Goal: Information Seeking & Learning: Learn about a topic

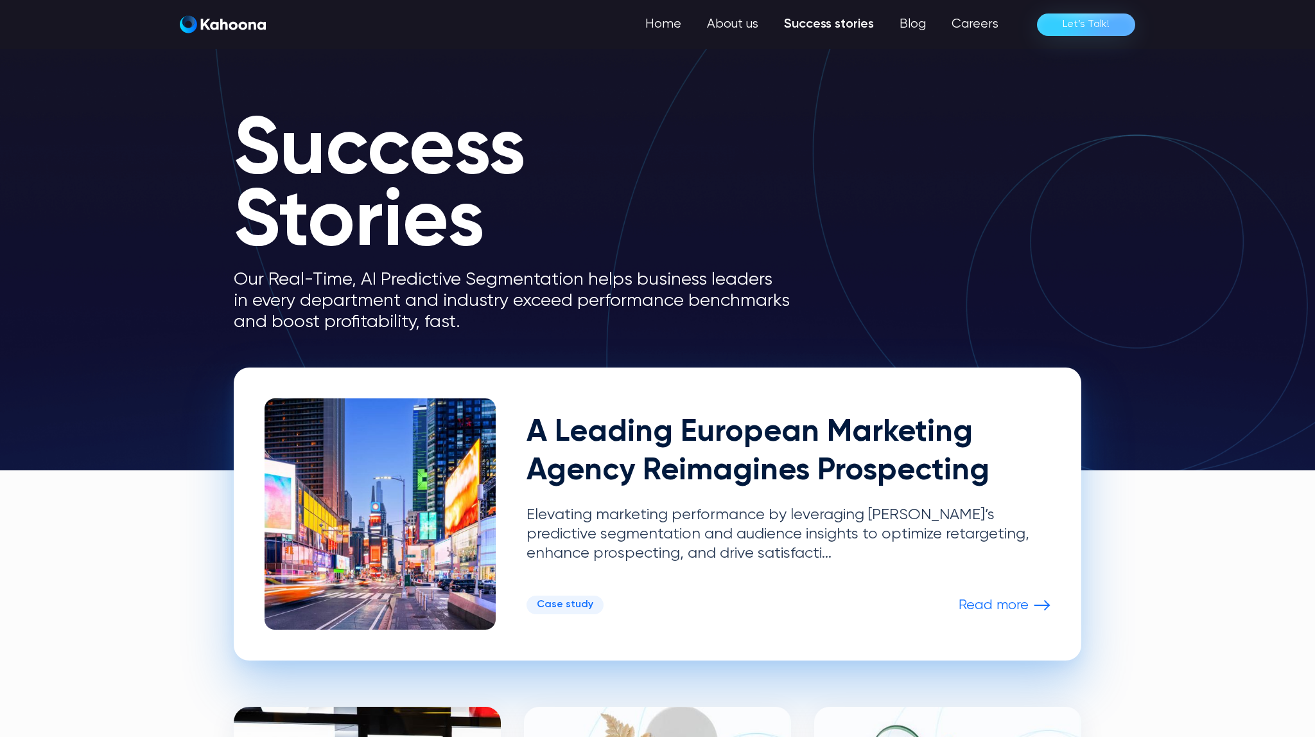
click at [745, 500] on div "A Leading European Marketing Agency Reimagines Prospecting Elevating marketing …" at bounding box center [789, 488] width 524 height 149
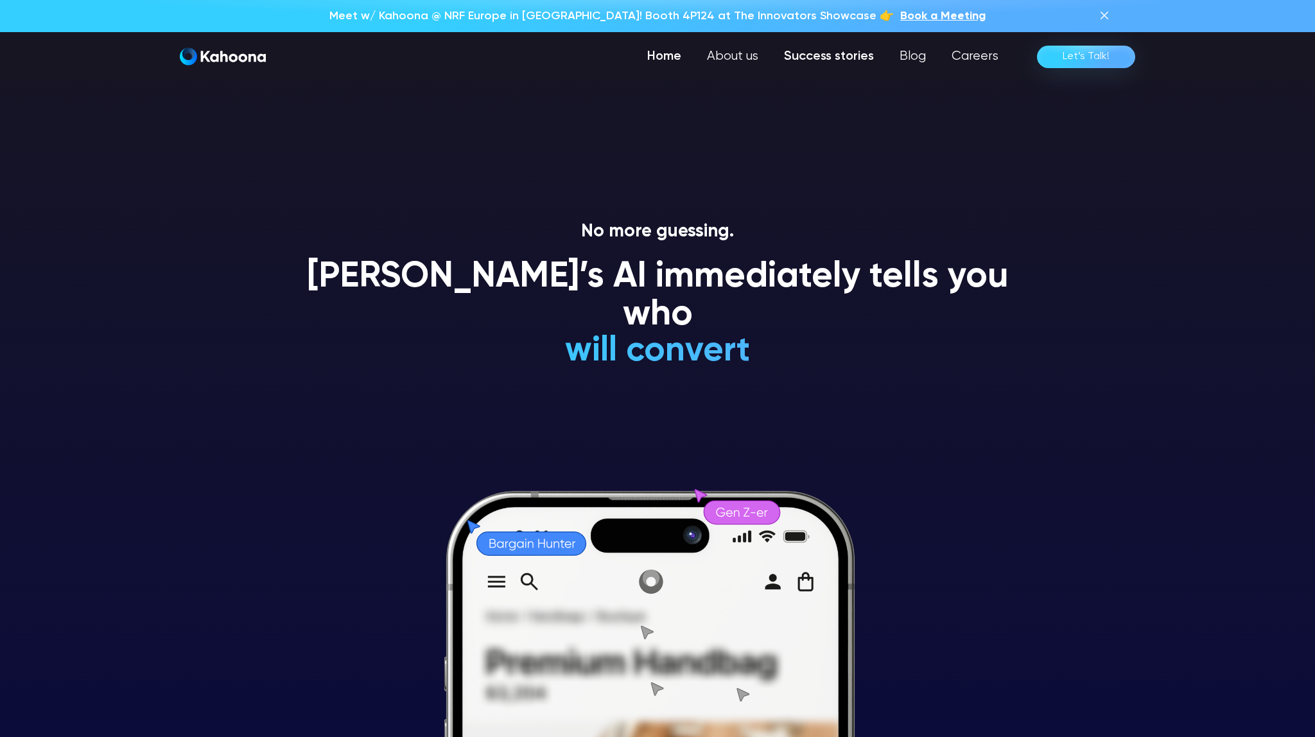
click at [850, 56] on link "Success stories" at bounding box center [829, 57] width 116 height 26
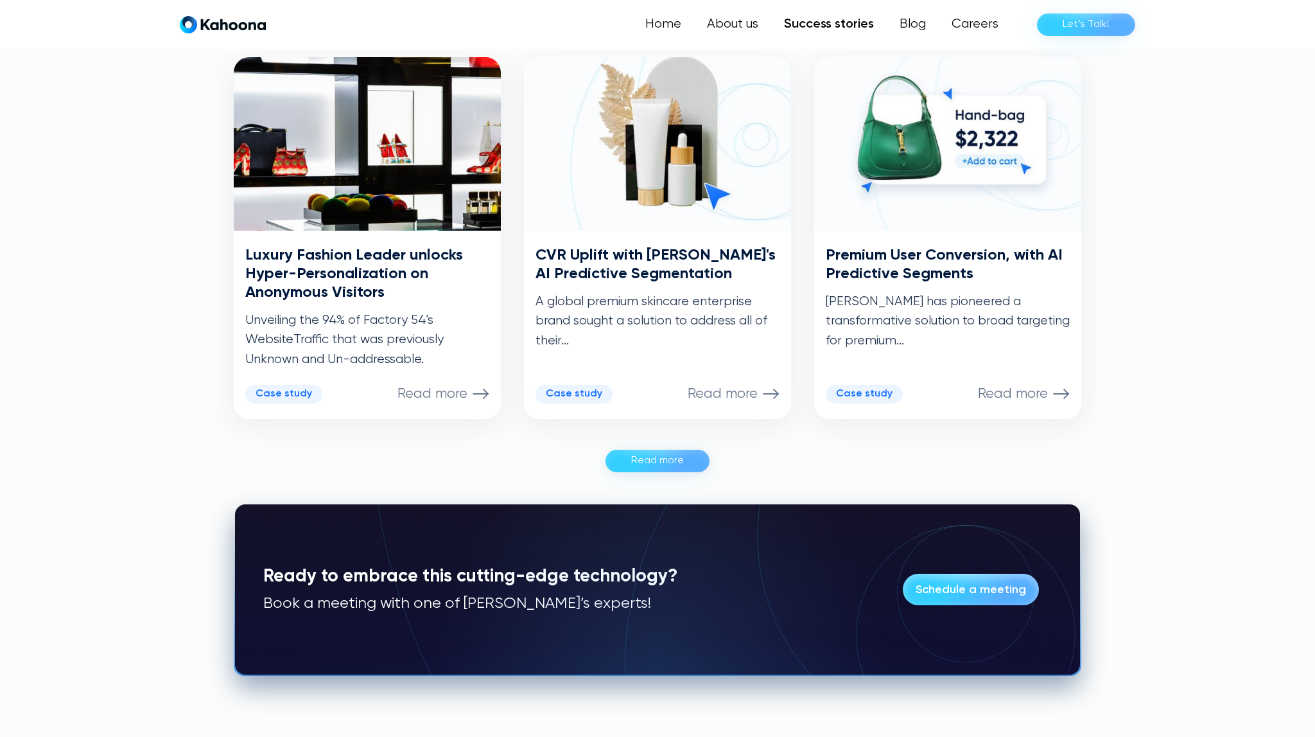
scroll to position [650, 0]
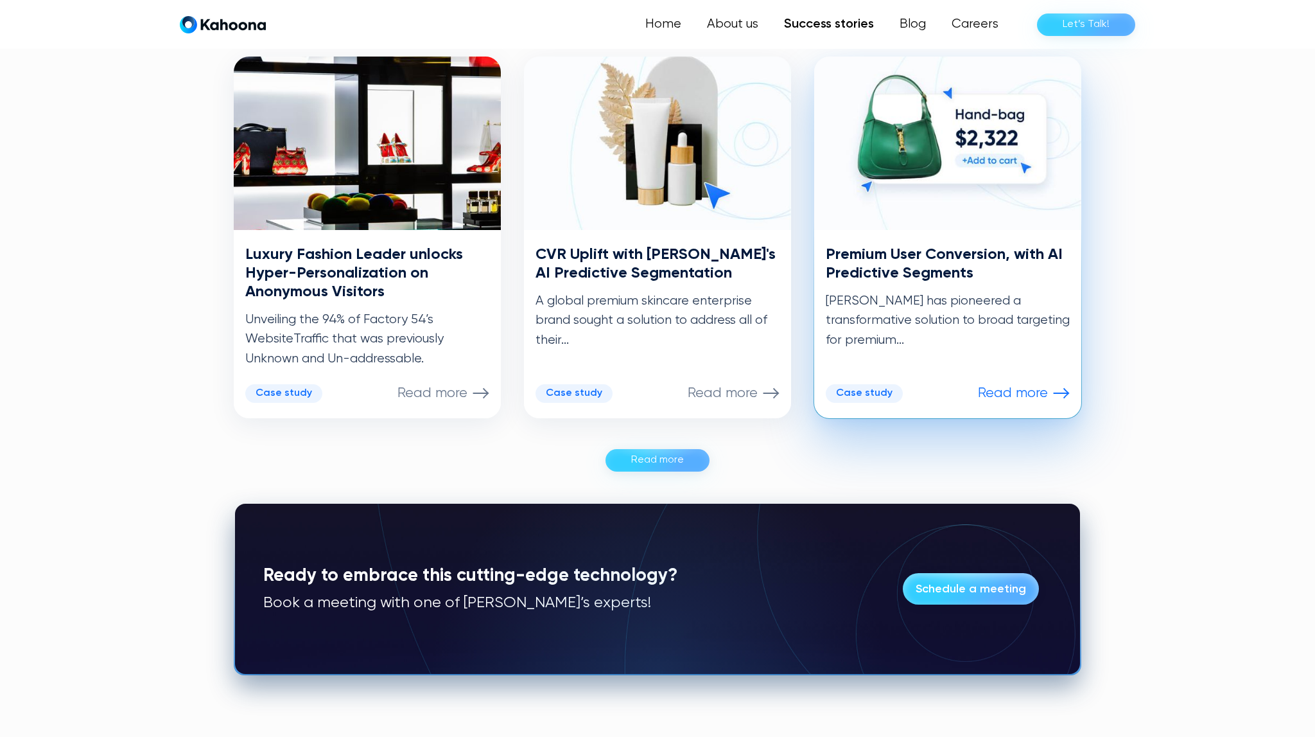
click at [922, 269] on h3 "Premium User Conversion, with AI Predictive Segments" at bounding box center [948, 263] width 244 height 37
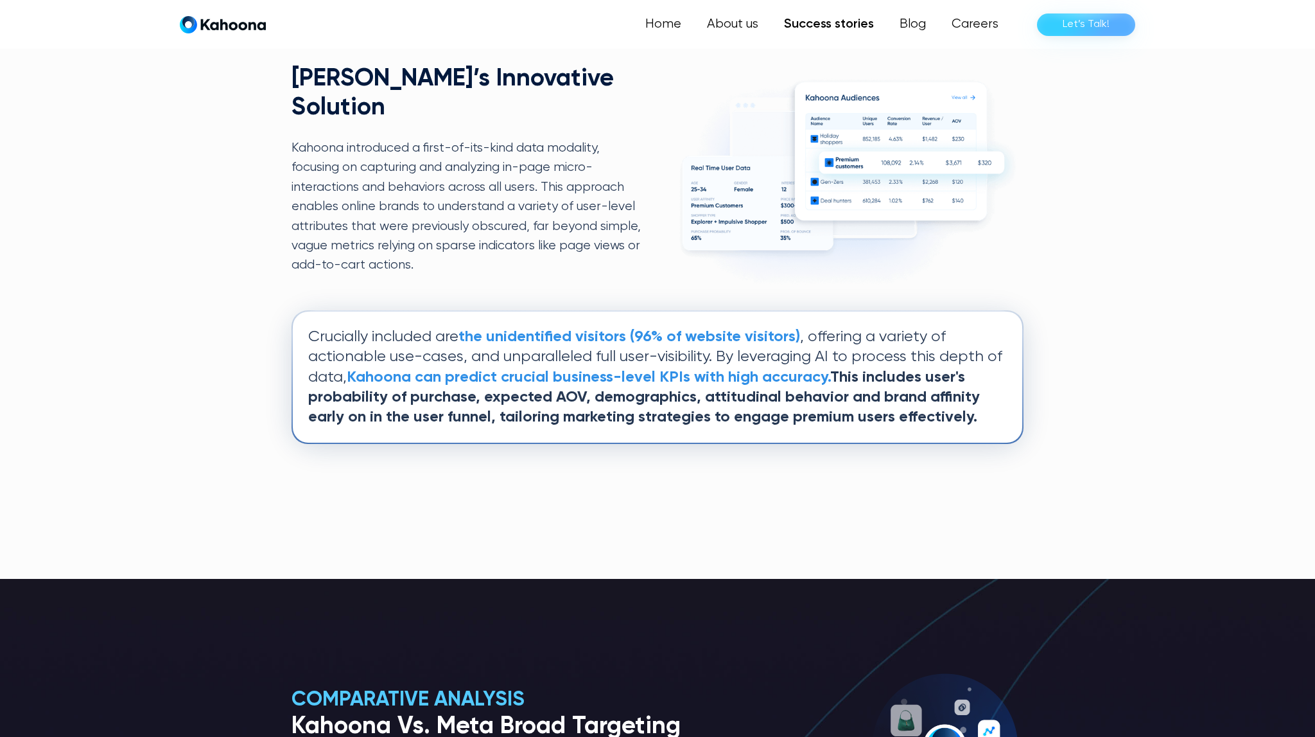
scroll to position [1254, 0]
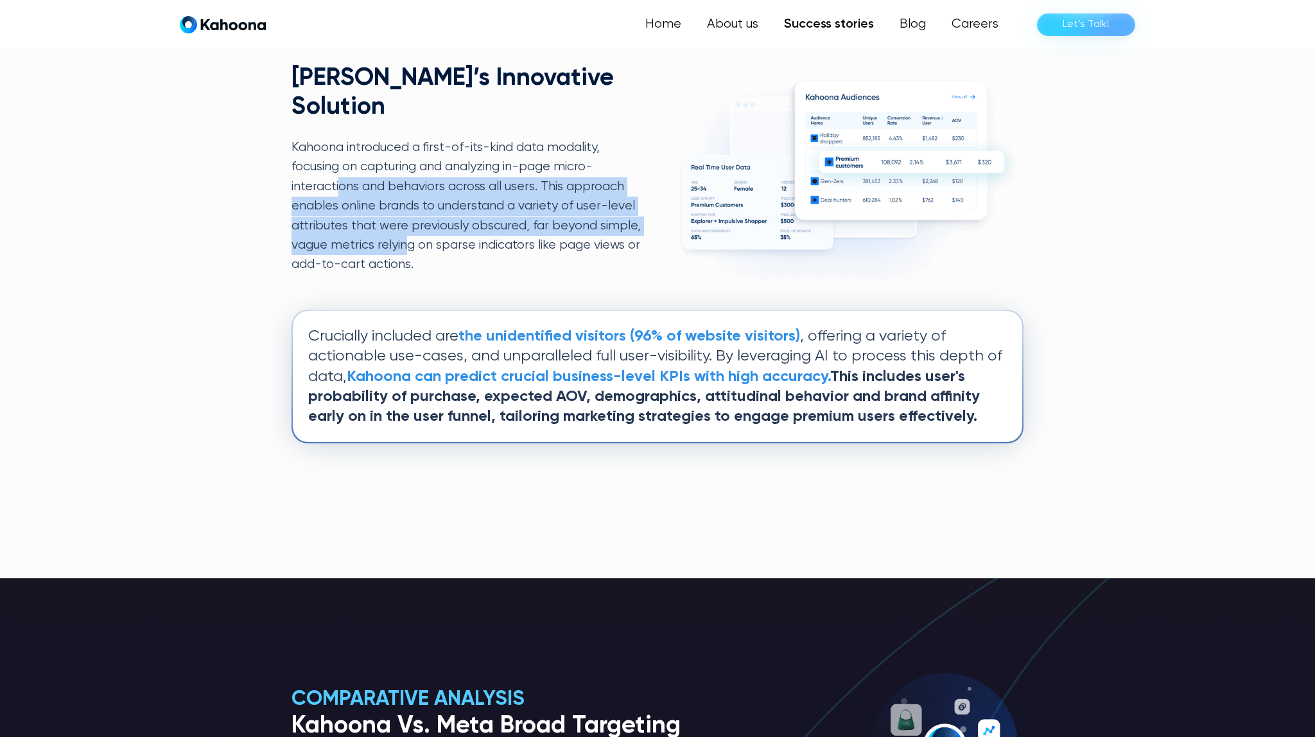
drag, startPoint x: 338, startPoint y: 152, endPoint x: 451, endPoint y: 227, distance: 135.7
click at [451, 227] on p "Kahoona introduced a first-of-its-kind data modality, focusing on capturing and…" at bounding box center [466, 206] width 349 height 137
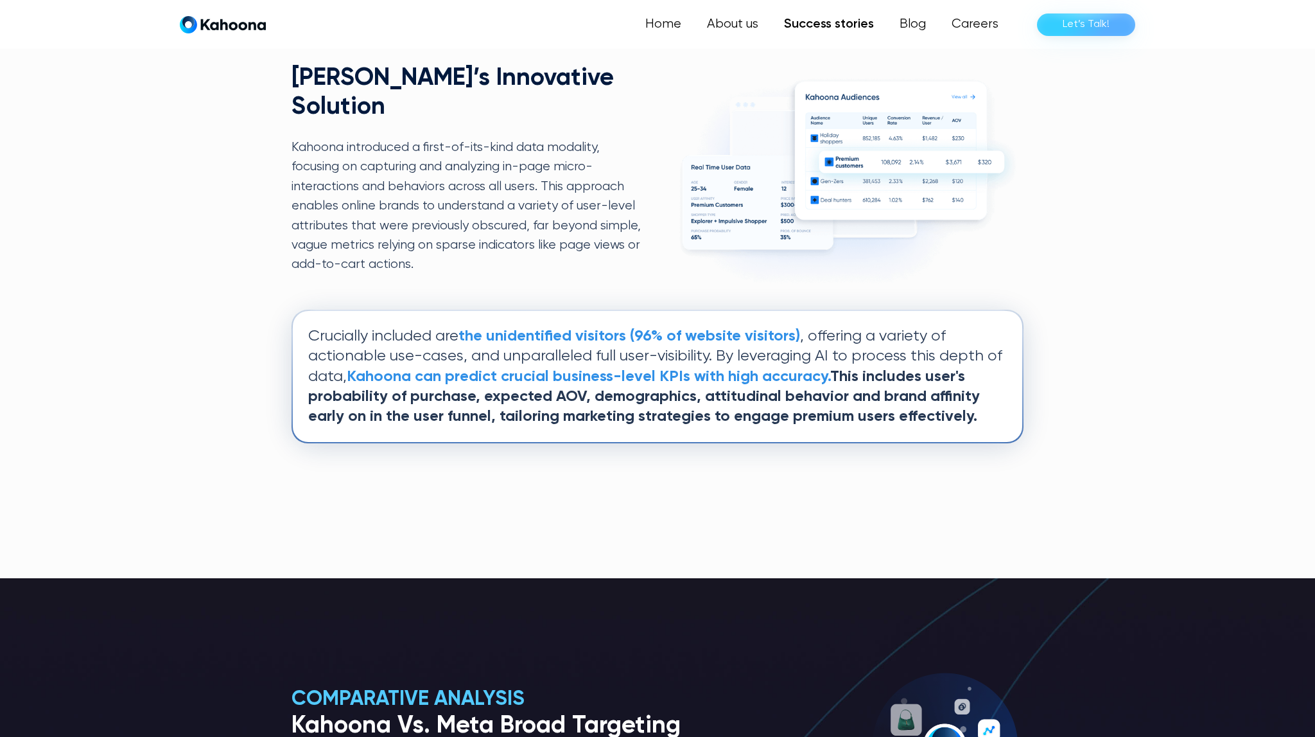
click at [595, 261] on div "Kahoona’s Innovative Solution Kahoona introduced a first-of-its-kind data modal…" at bounding box center [658, 179] width 732 height 230
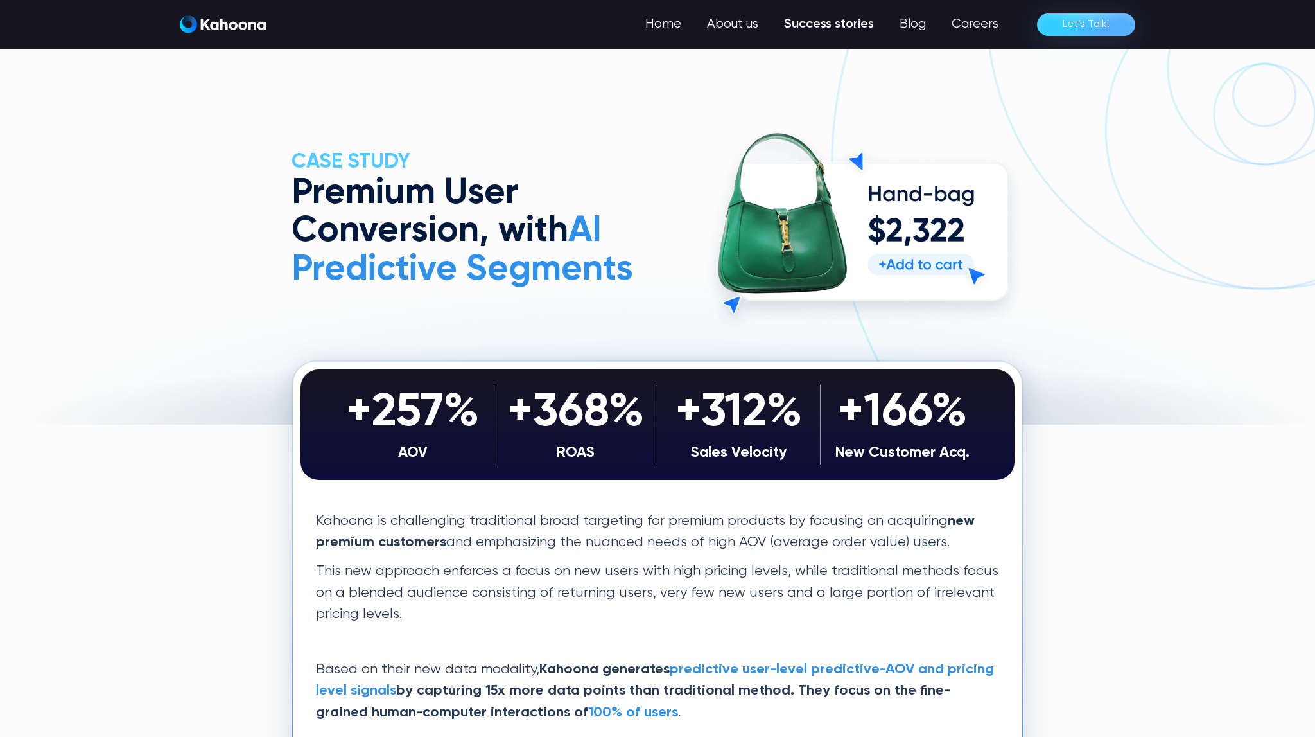
scroll to position [0, 0]
